Goal: Task Accomplishment & Management: Complete application form

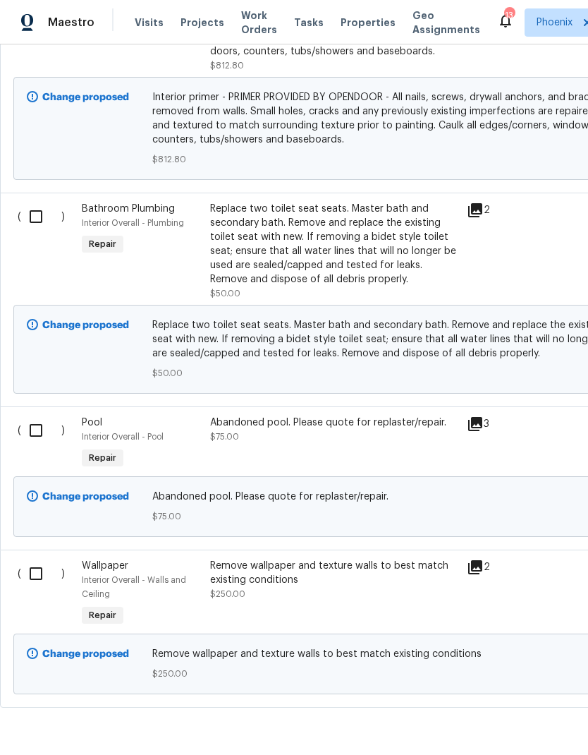
scroll to position [1731, 0]
click at [36, 444] on input "checkbox" at bounding box center [41, 431] width 40 height 30
checkbox input "true"
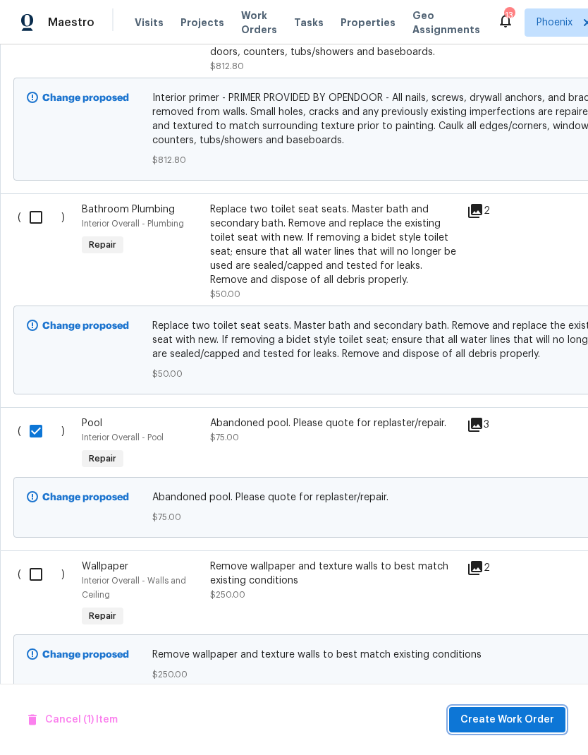
click at [528, 718] on span "Create Work Order" at bounding box center [508, 720] width 94 height 18
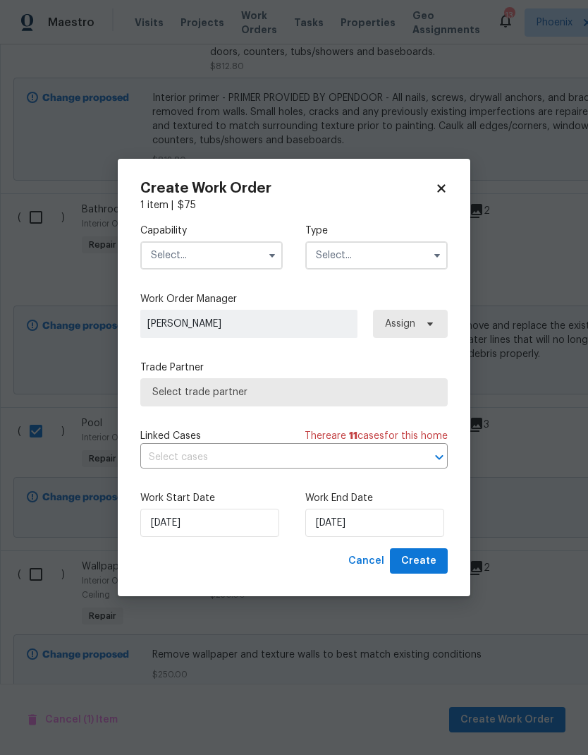
click at [211, 244] on input "text" at bounding box center [211, 255] width 143 height 28
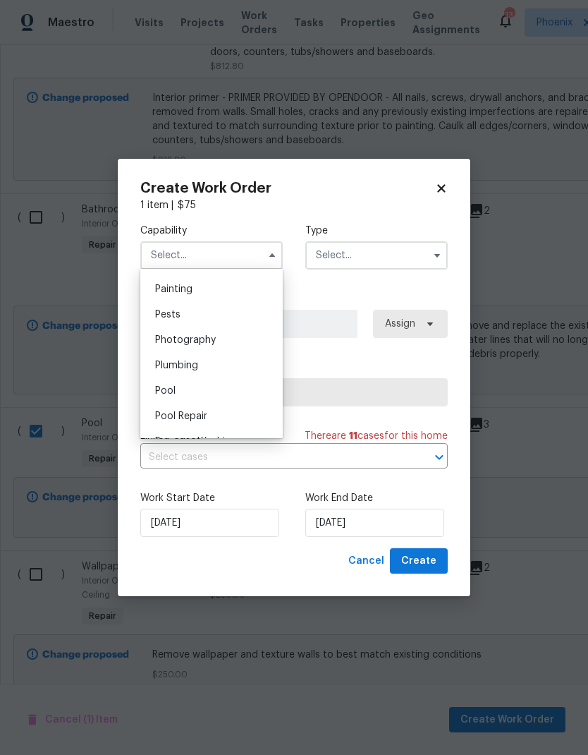
scroll to position [1183, 0]
click at [170, 390] on span "Pool" at bounding box center [165, 389] width 20 height 10
type input "Pool"
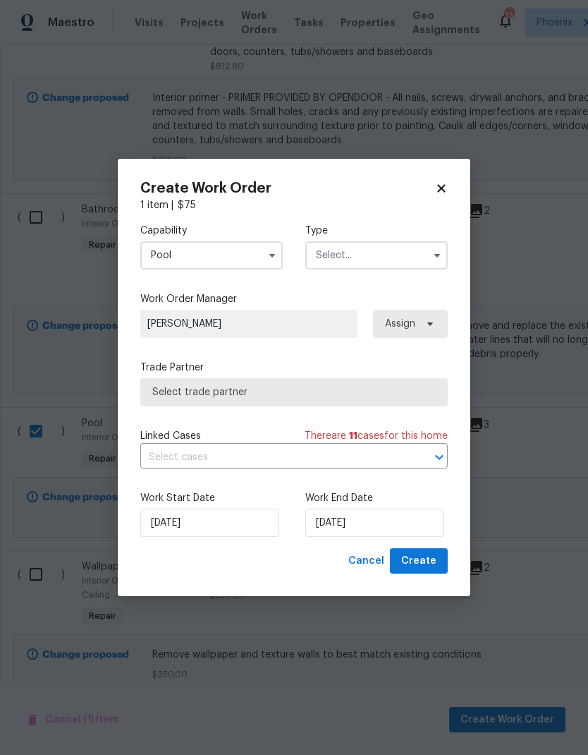
click at [377, 253] on input "text" at bounding box center [376, 255] width 143 height 28
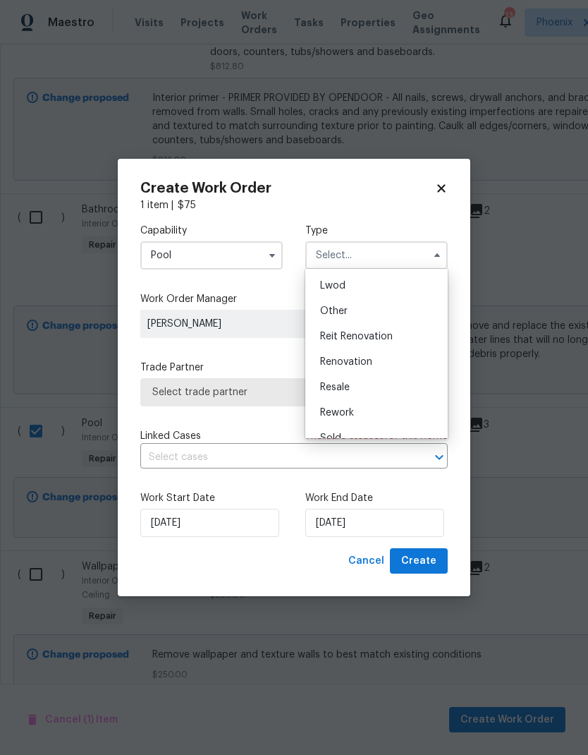
scroll to position [157, 0]
click at [366, 360] on span "Renovation" at bounding box center [346, 357] width 52 height 10
type input "Renovation"
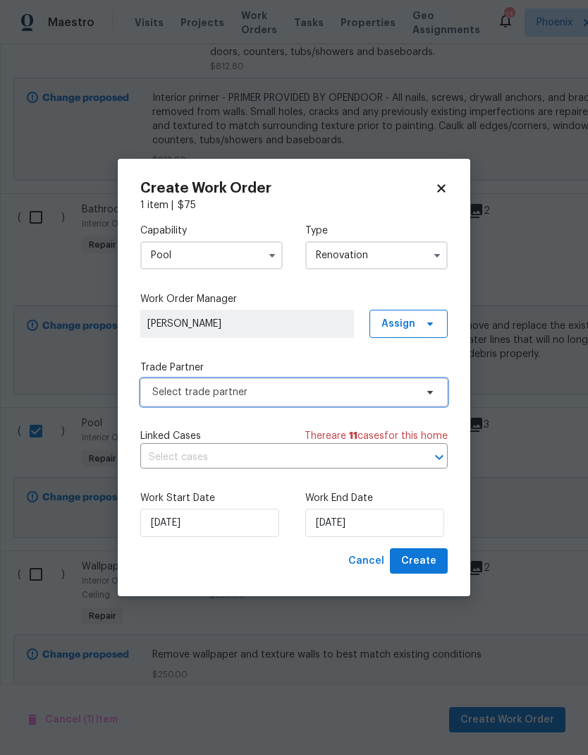
click at [380, 395] on span "Select trade partner" at bounding box center [283, 392] width 263 height 14
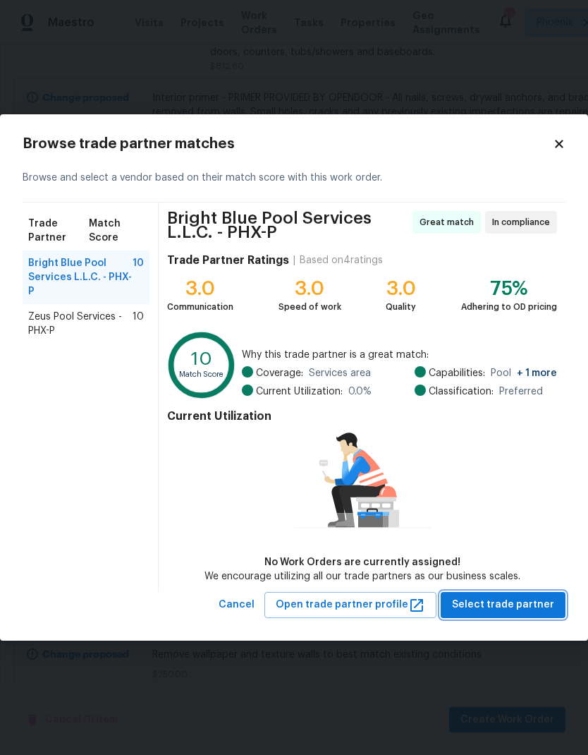
click at [542, 606] on span "Select trade partner" at bounding box center [503, 605] width 102 height 18
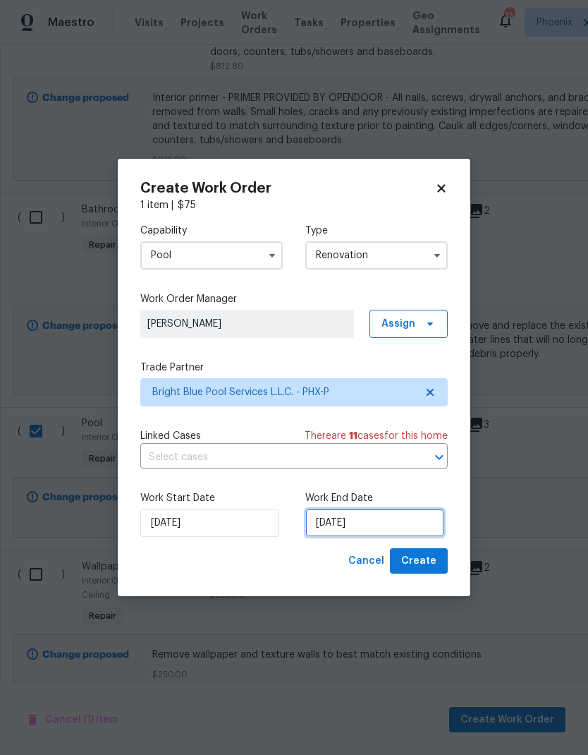
click at [389, 523] on input "[DATE]" at bounding box center [374, 523] width 139 height 28
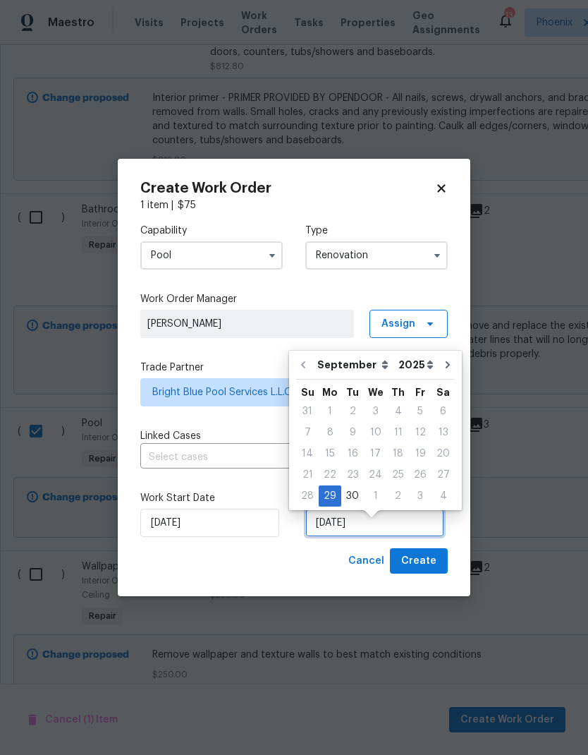
scroll to position [11, 0]
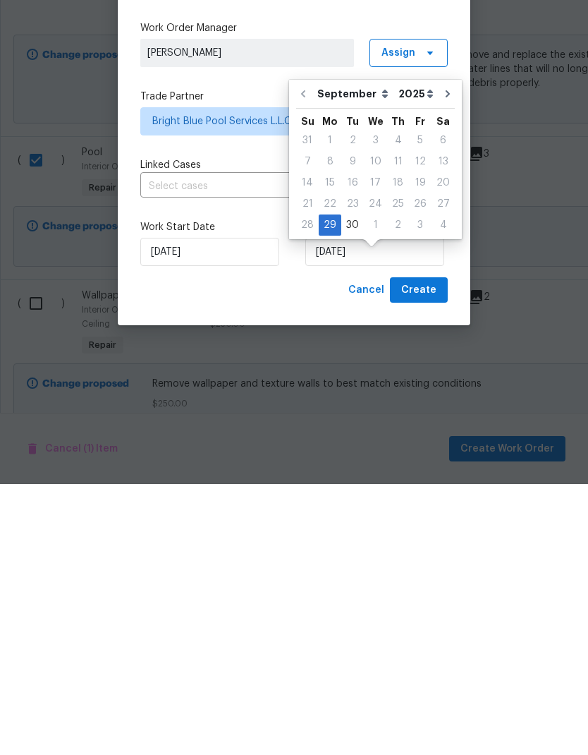
click at [354, 354] on select "September October November December" at bounding box center [354, 364] width 81 height 21
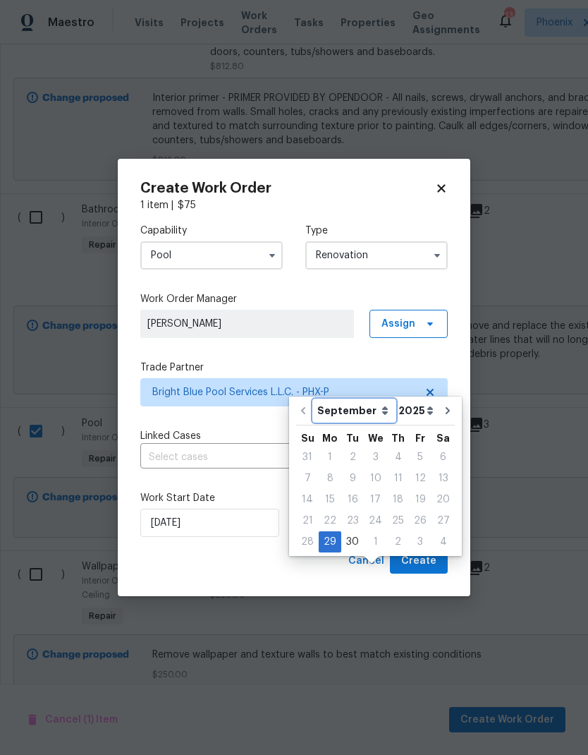
select select "9"
type input "[DATE]"
select select "9"
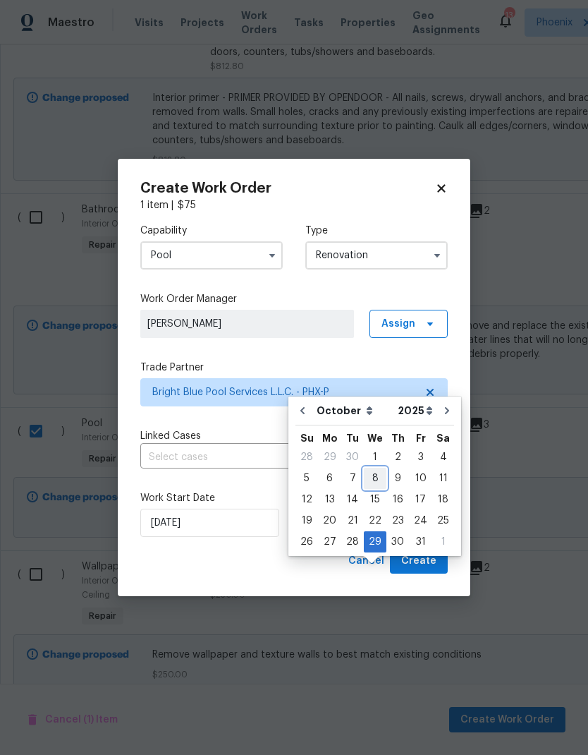
click at [374, 468] on div "8" at bounding box center [375, 478] width 23 height 20
type input "[DATE]"
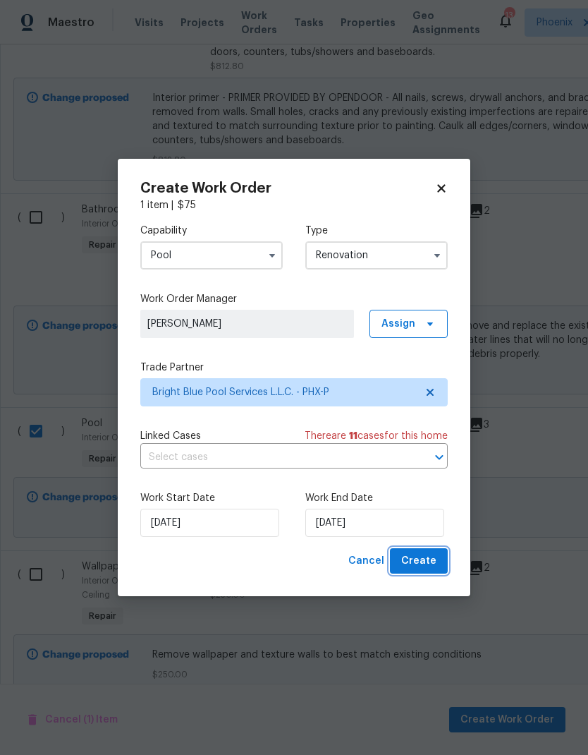
click at [428, 552] on button "Create" at bounding box center [419, 561] width 58 height 26
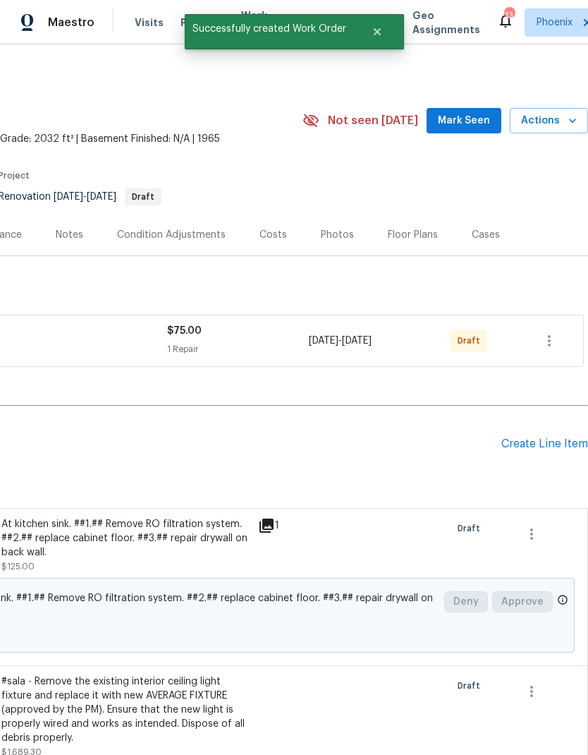
scroll to position [0, 209]
click at [552, 344] on icon "button" at bounding box center [549, 340] width 17 height 17
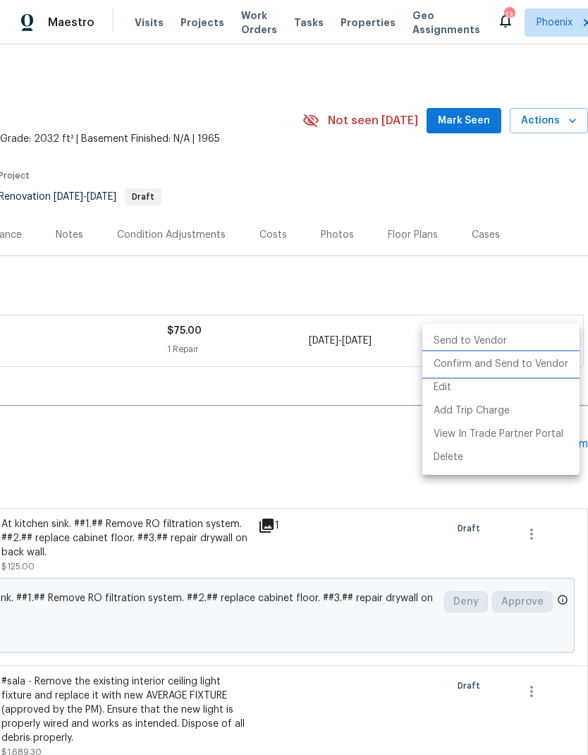
click at [547, 368] on li "Confirm and Send to Vendor" at bounding box center [501, 364] width 157 height 23
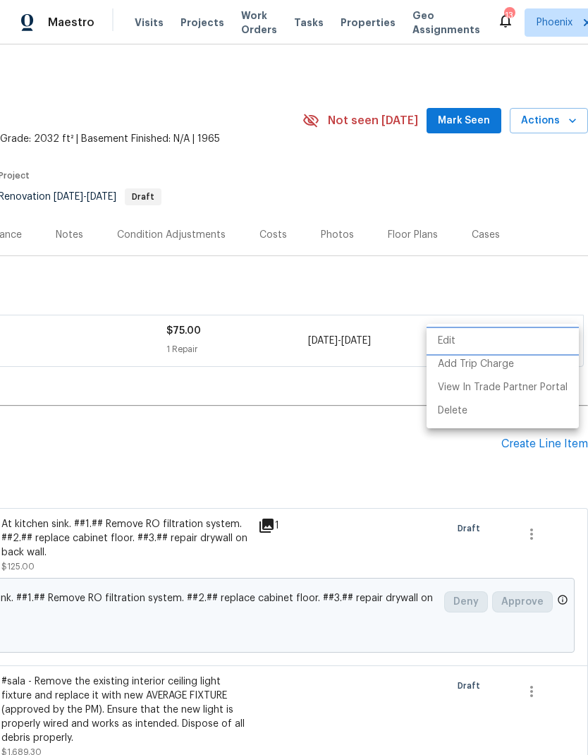
scroll to position [0, 0]
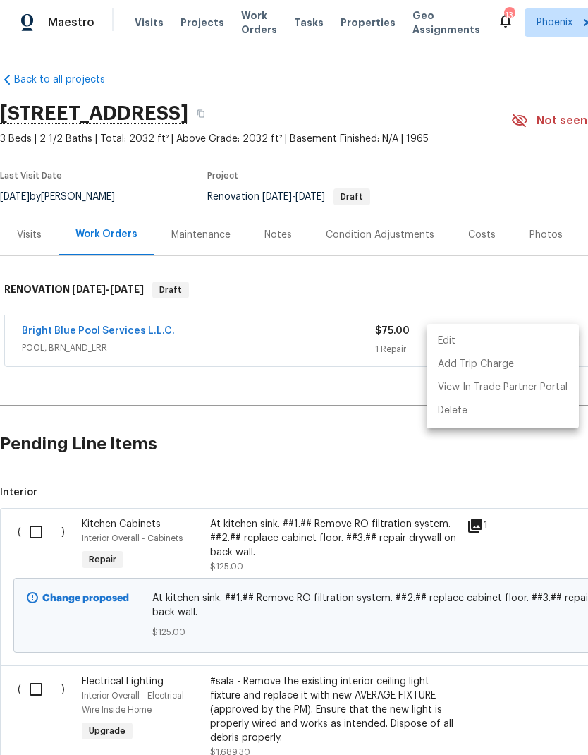
click at [378, 475] on div at bounding box center [294, 377] width 588 height 755
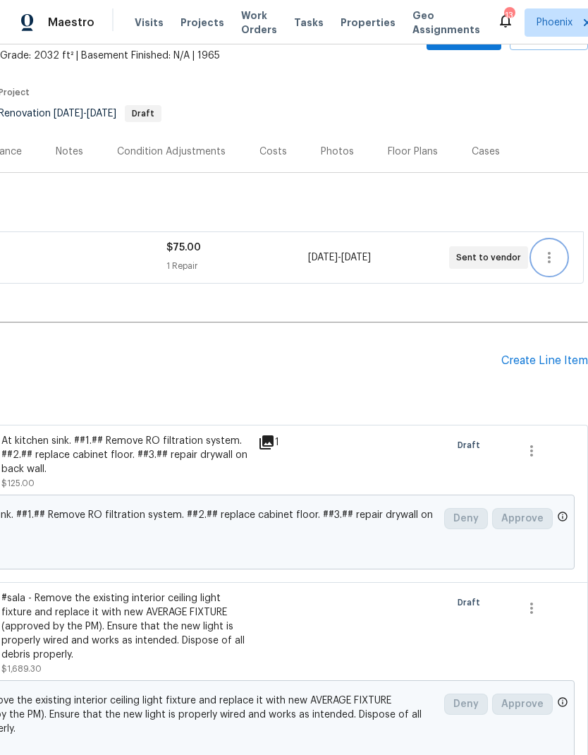
scroll to position [85, 209]
